Goal: Check status: Check status

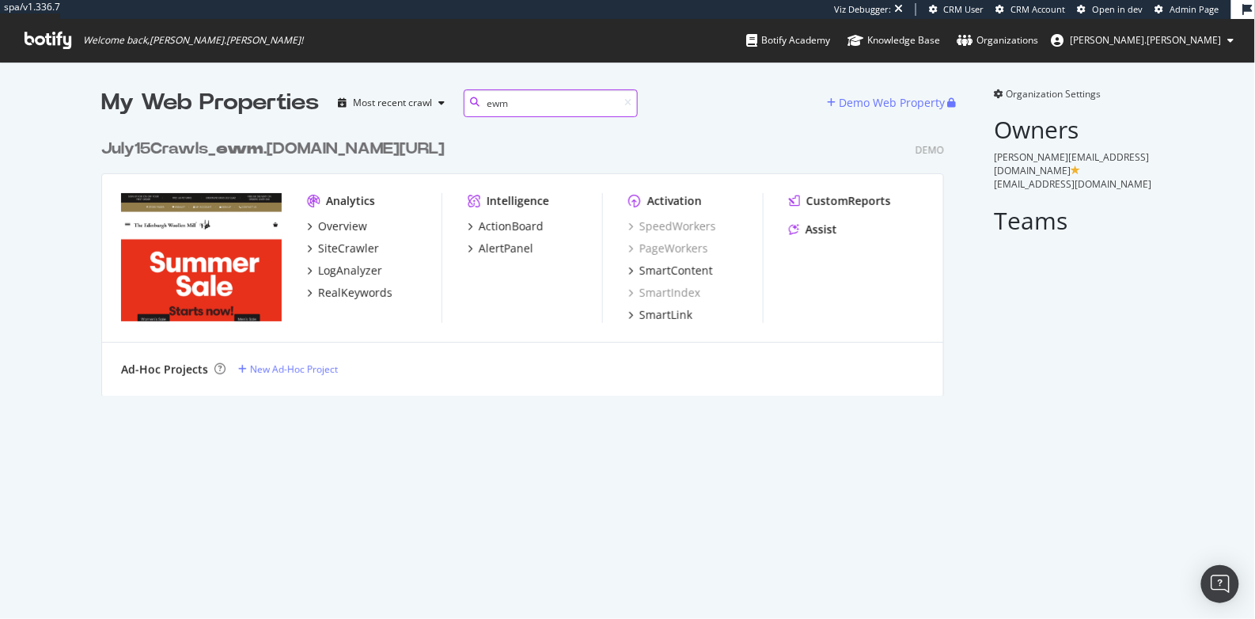
scroll to position [277, 855]
type input "ewm"
click at [186, 151] on div "July15Crawls_ ewm .[DOMAIN_NAME][URL]" at bounding box center [272, 149] width 343 height 23
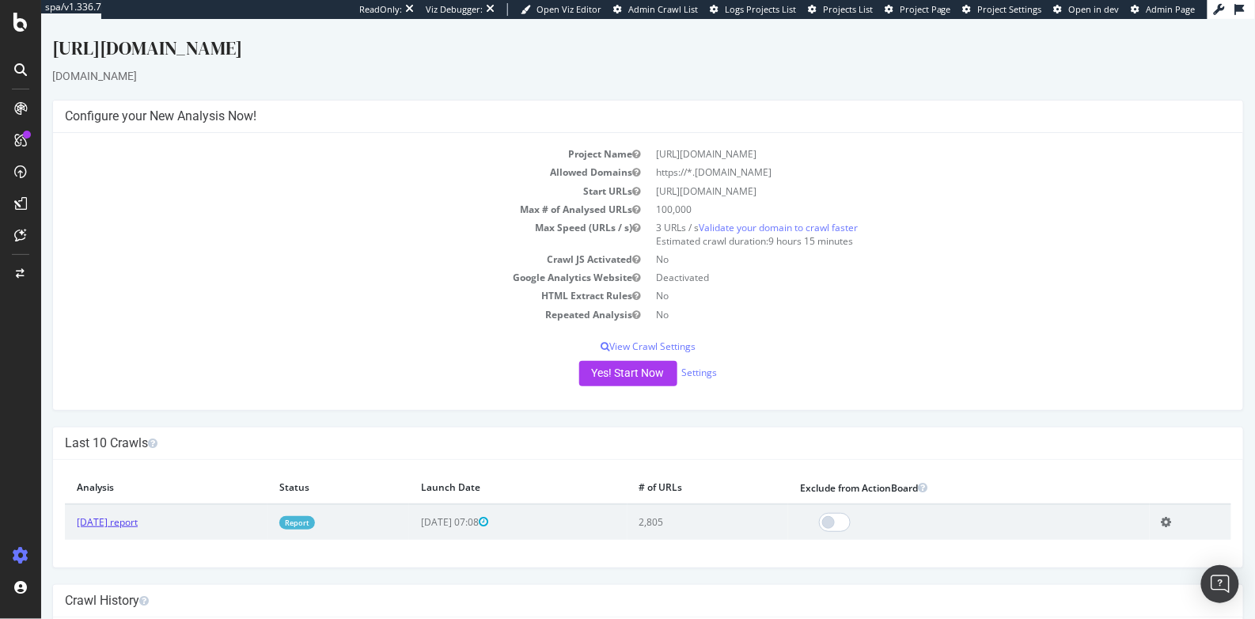
click at [135, 523] on link "[DATE] report" at bounding box center [106, 520] width 61 height 13
